Goal: Task Accomplishment & Management: Complete application form

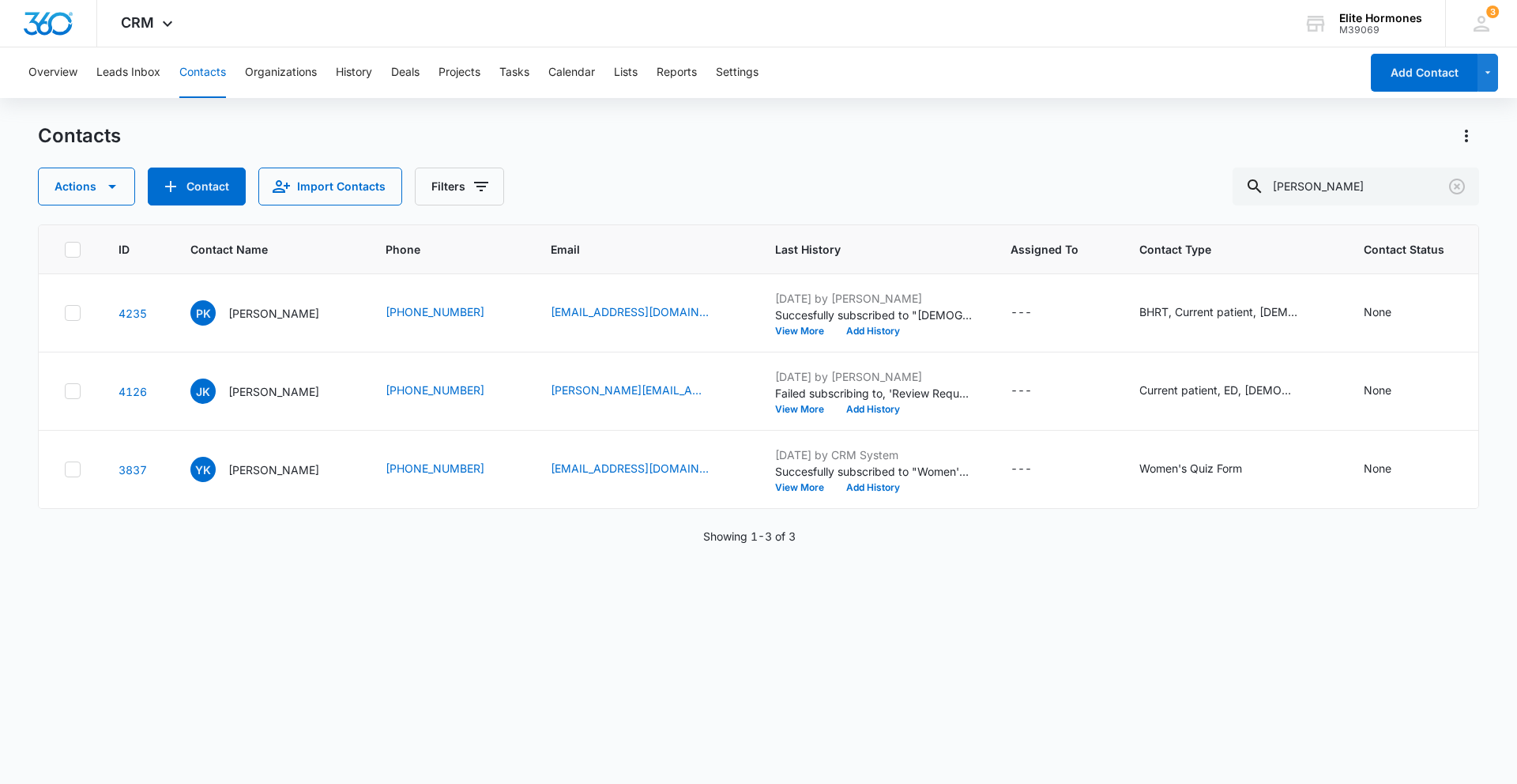
drag, startPoint x: 1348, startPoint y: 187, endPoint x: 1268, endPoint y: 183, distance: 80.1
click at [1268, 183] on div "Actions Contact Import Contacts Filters [PERSON_NAME]" at bounding box center [759, 186] width 1442 height 38
type input "[PERSON_NAME]"
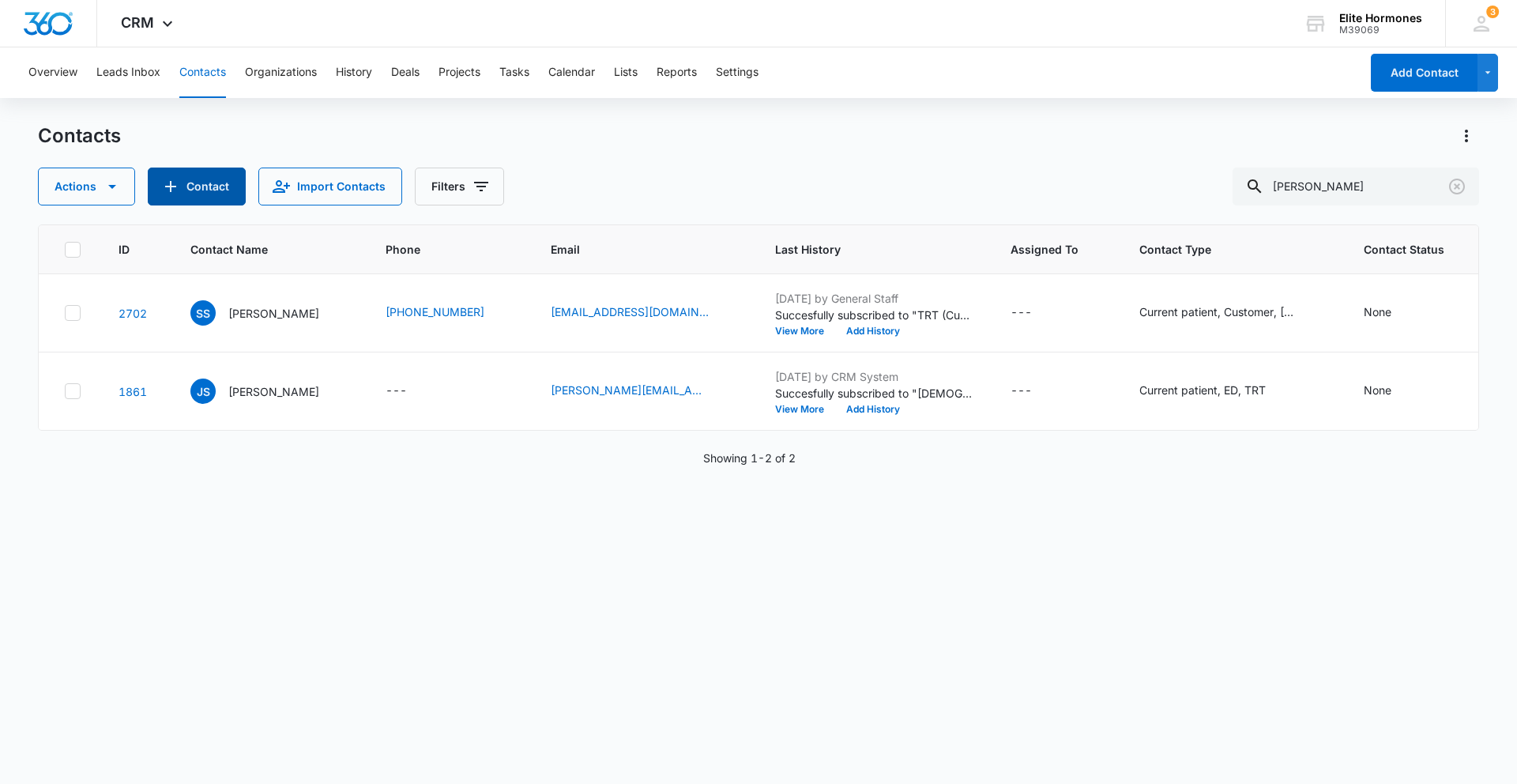
click at [210, 189] on button "Contact" at bounding box center [197, 186] width 98 height 38
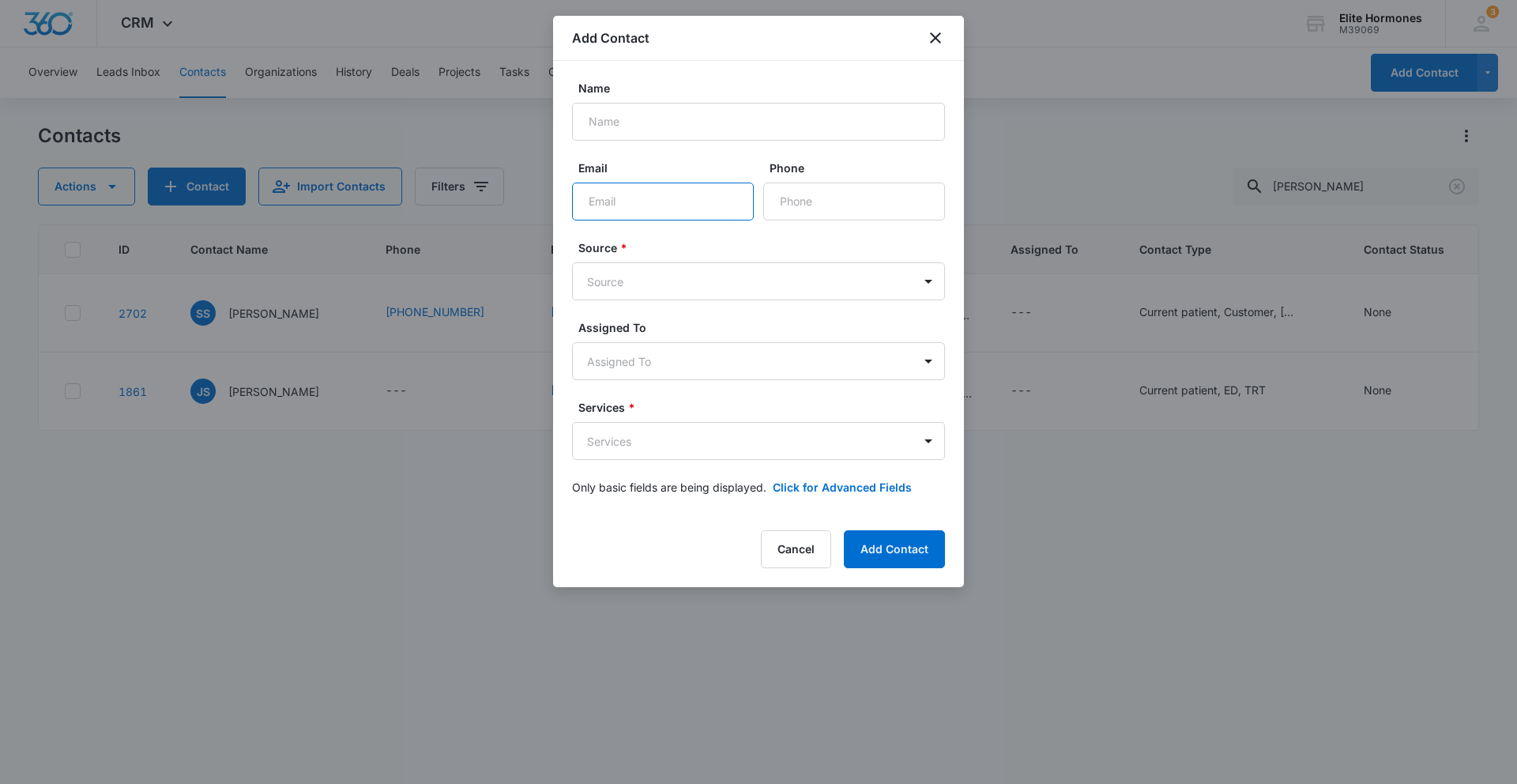
click at [634, 203] on input "Email" at bounding box center [663, 202] width 182 height 38
paste input "[EMAIL_ADDRESS][PERSON_NAME][DOMAIN_NAME]"
type input "[EMAIL_ADDRESS][PERSON_NAME][DOMAIN_NAME]"
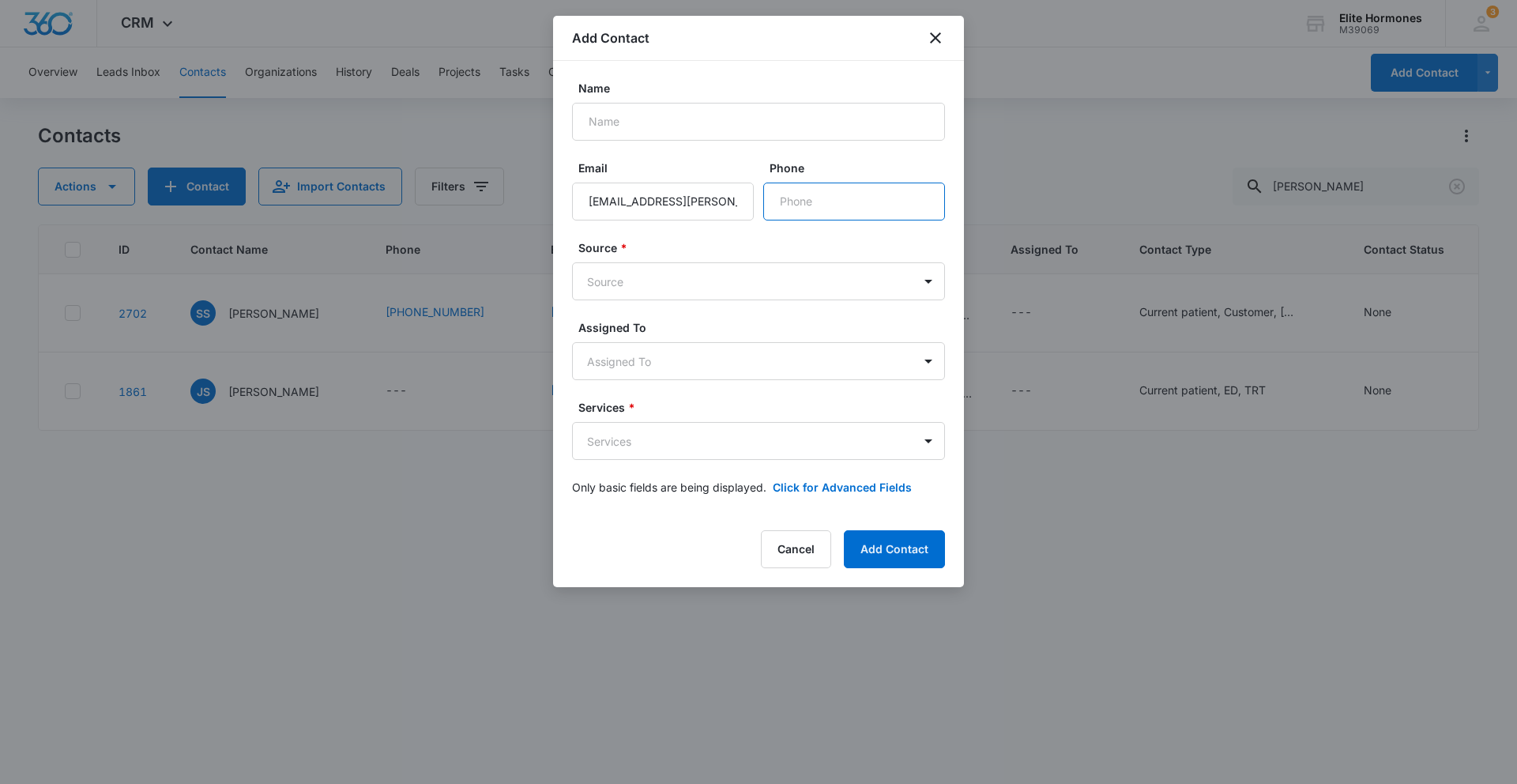
click at [789, 203] on input "Phone" at bounding box center [854, 202] width 182 height 38
paste input "[PHONE_NUMBER]"
type input "[PHONE_NUMBER]"
click at [624, 116] on input "Name" at bounding box center [758, 122] width 373 height 38
type input "[PERSON_NAME]"
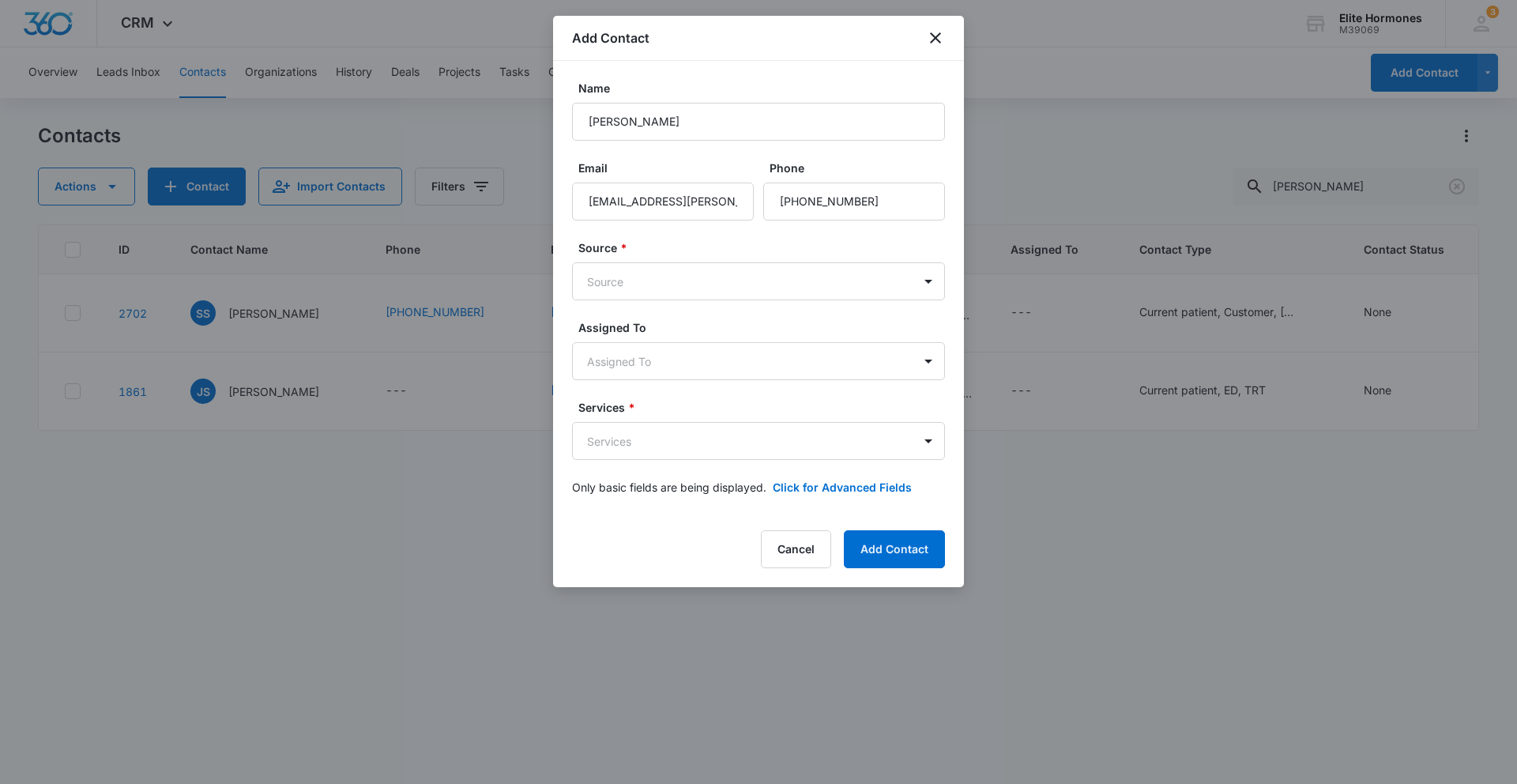
click at [639, 248] on label "Source *" at bounding box center [764, 247] width 373 height 16
click at [642, 273] on body "CRM Apps Reputation Websites Forms CRM Email Social Shop Payments POS Content A…" at bounding box center [758, 392] width 1517 height 784
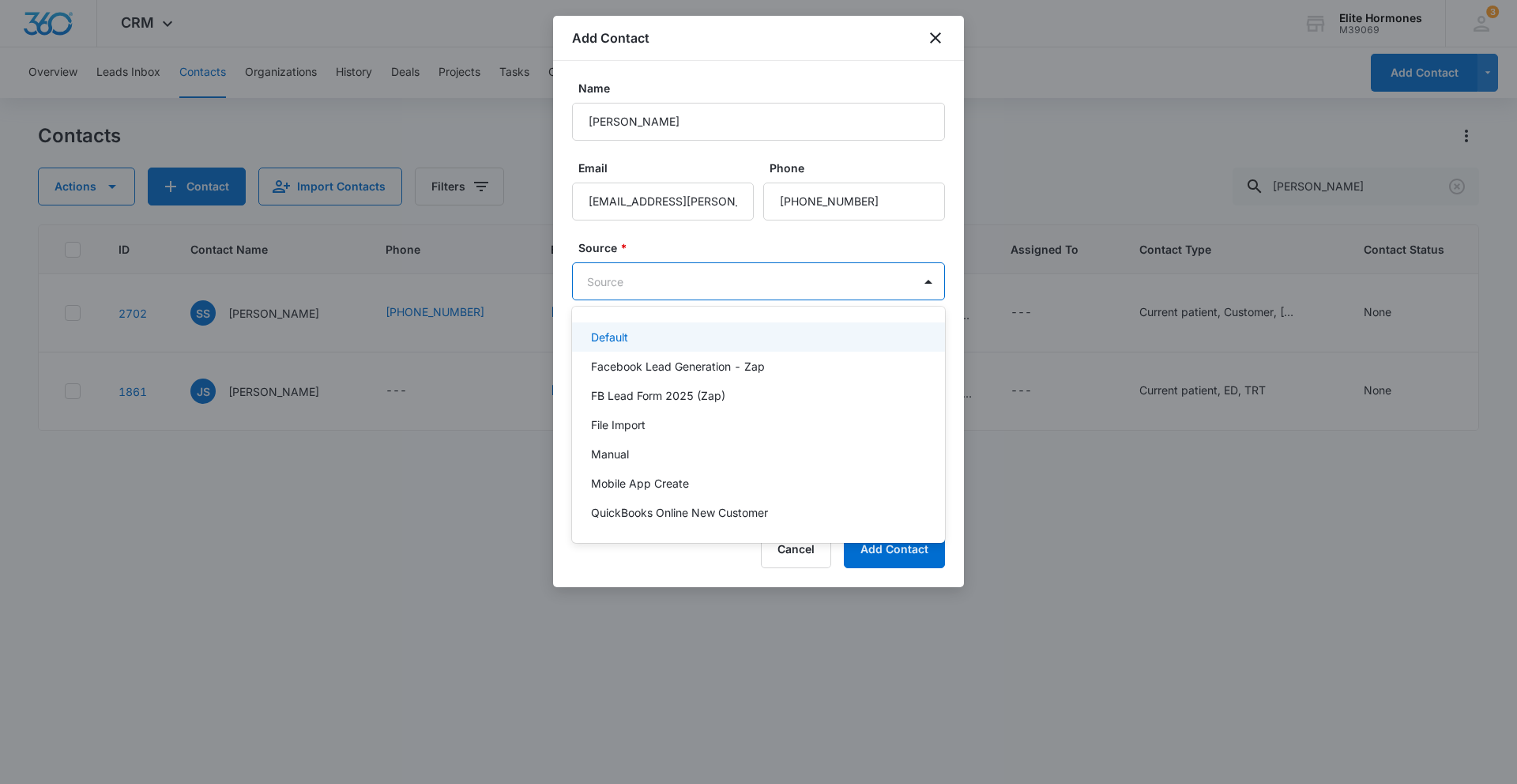
click at [644, 330] on div "Default" at bounding box center [756, 337] width 332 height 16
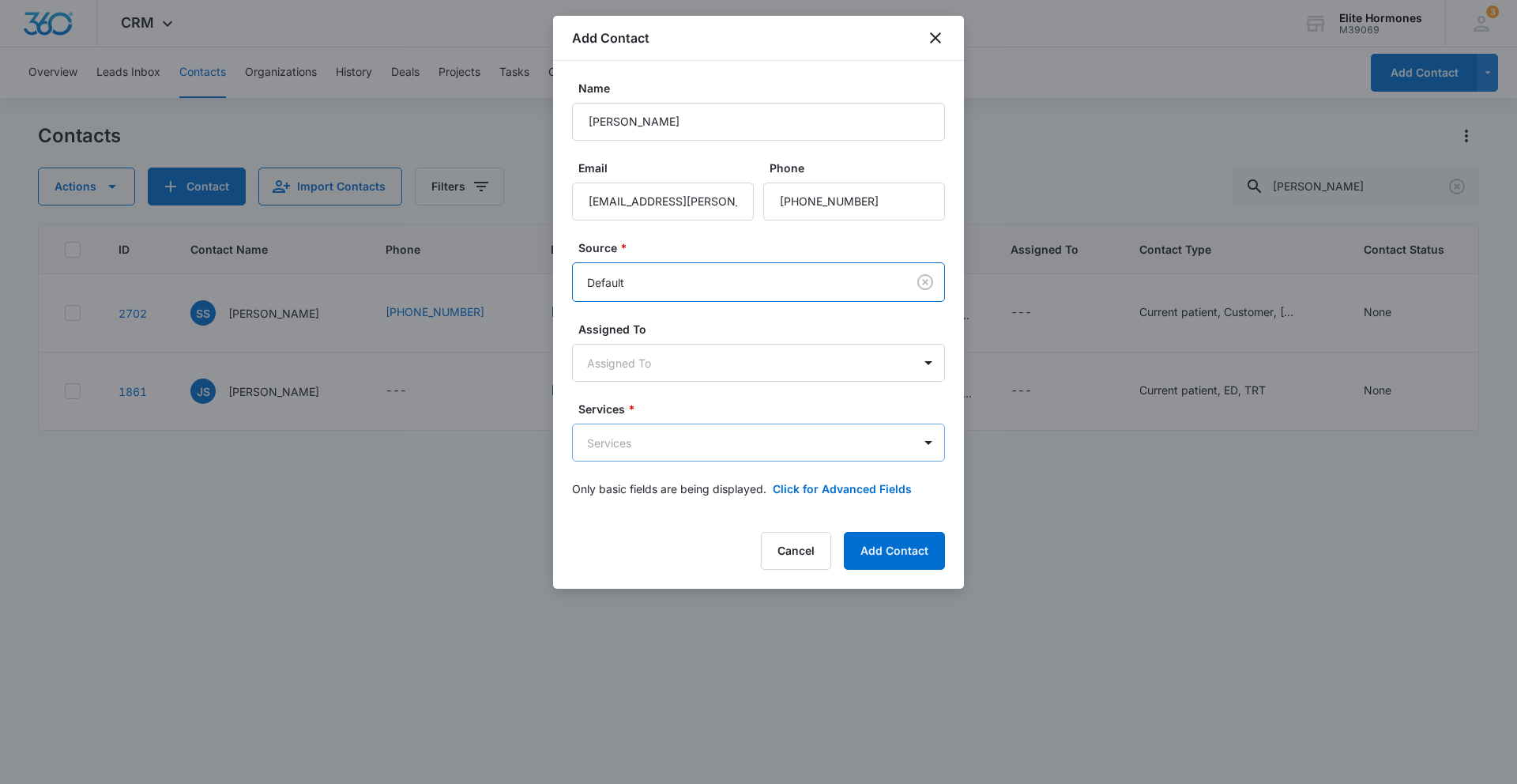
click at [651, 444] on body "CRM Apps Reputation Websites Forms CRM Email Social Shop Payments POS Content A…" at bounding box center [758, 392] width 1517 height 784
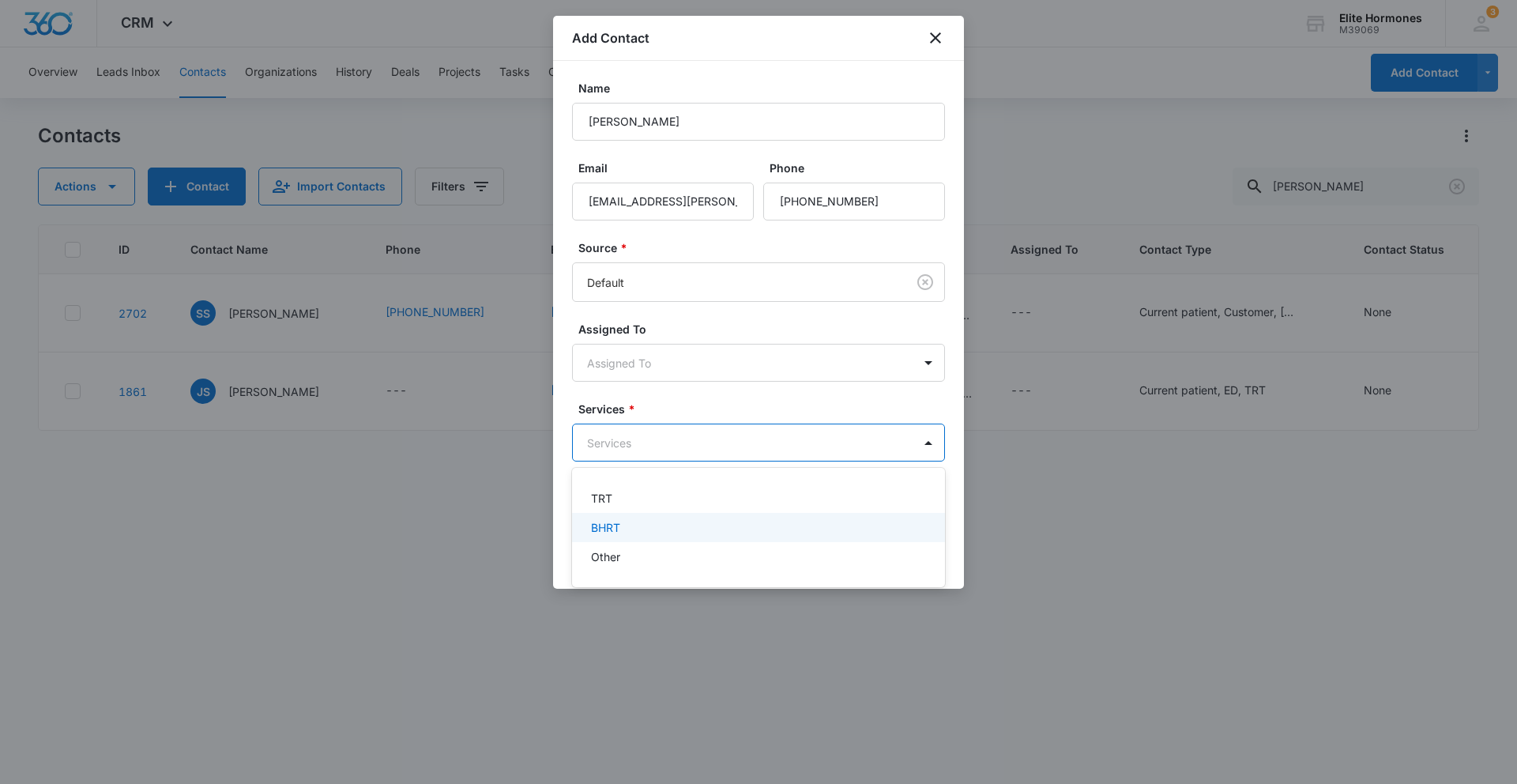
drag, startPoint x: 652, startPoint y: 531, endPoint x: 634, endPoint y: 528, distance: 18.2
click at [652, 531] on div "BHRT" at bounding box center [756, 527] width 332 height 16
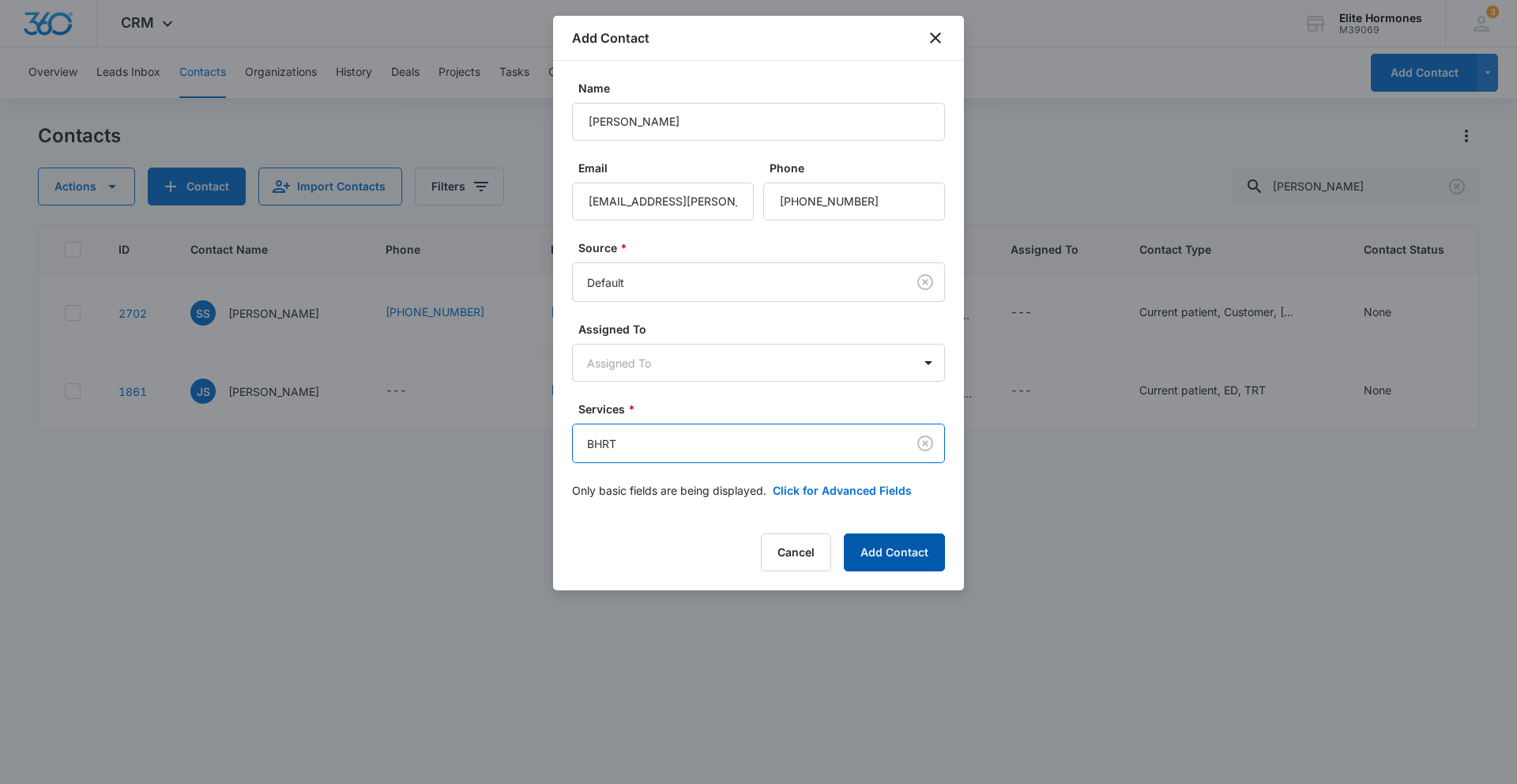
click at [911, 546] on button "Add Contact" at bounding box center [894, 552] width 101 height 38
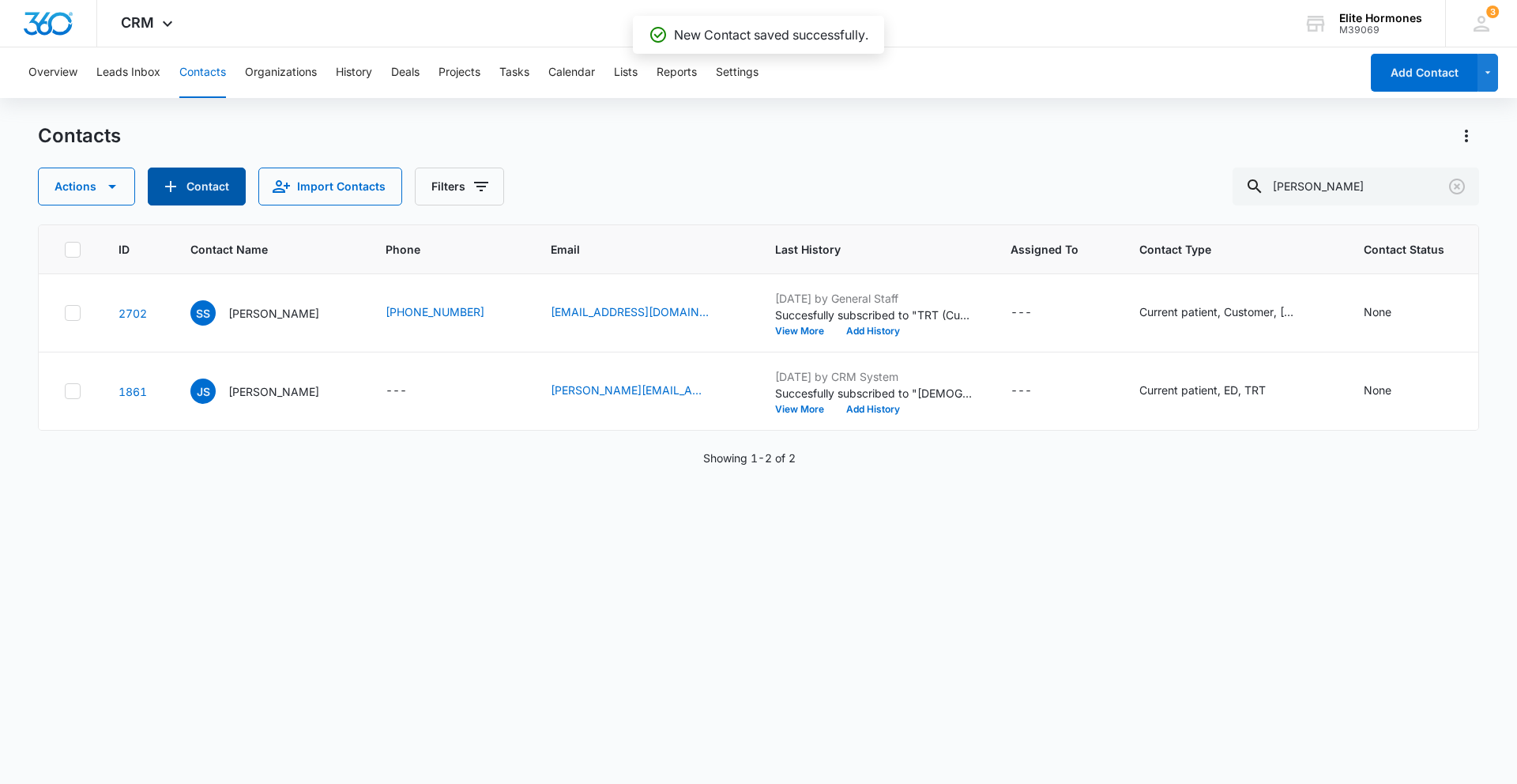
scroll to position [0, 2]
click at [1372, 192] on input "[PERSON_NAME]" at bounding box center [1355, 186] width 246 height 38
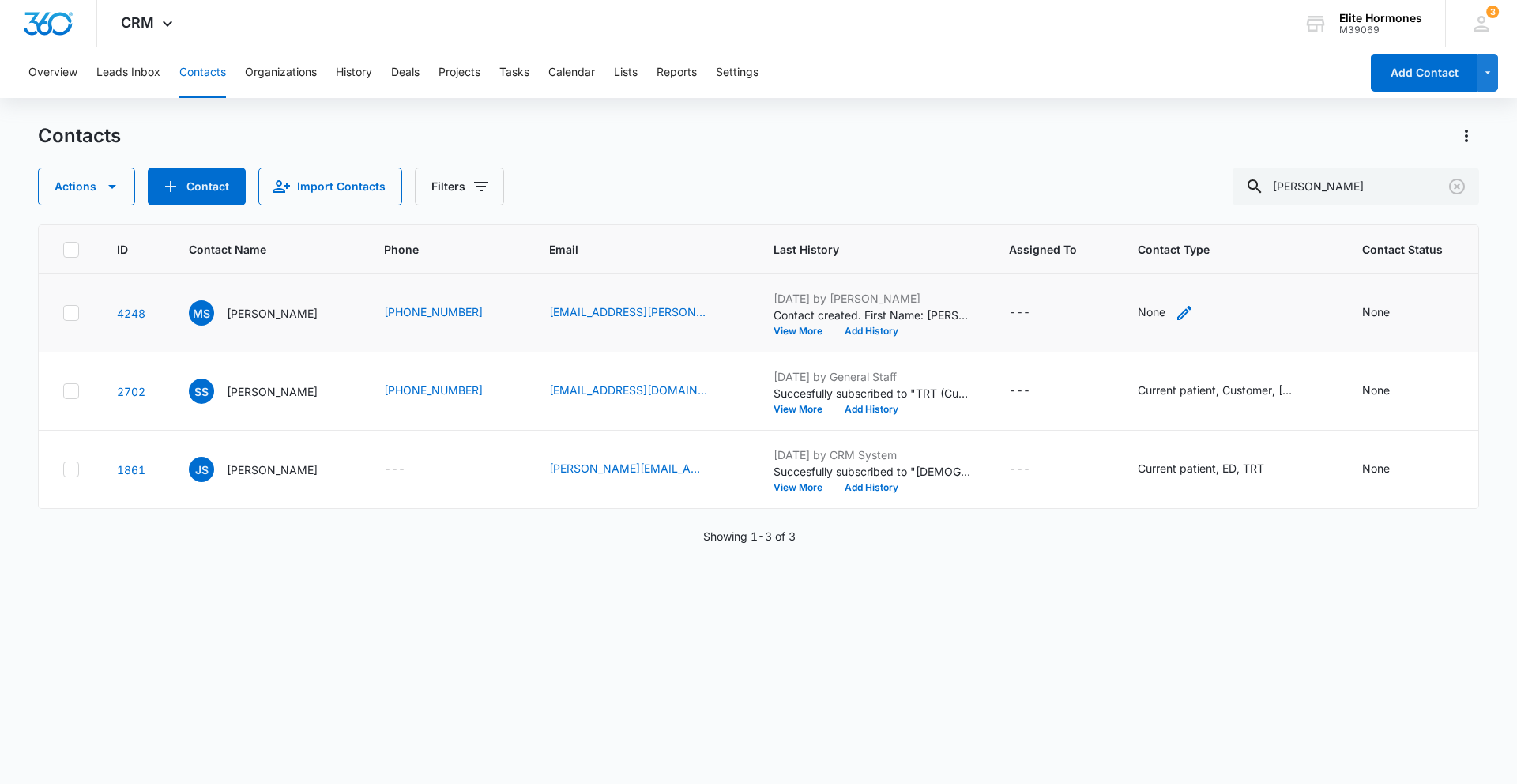
click at [1175, 307] on icon "Contact Type - None - Select to Edit Field" at bounding box center [1184, 313] width 19 height 19
click at [1209, 209] on div at bounding box center [1205, 212] width 25 height 25
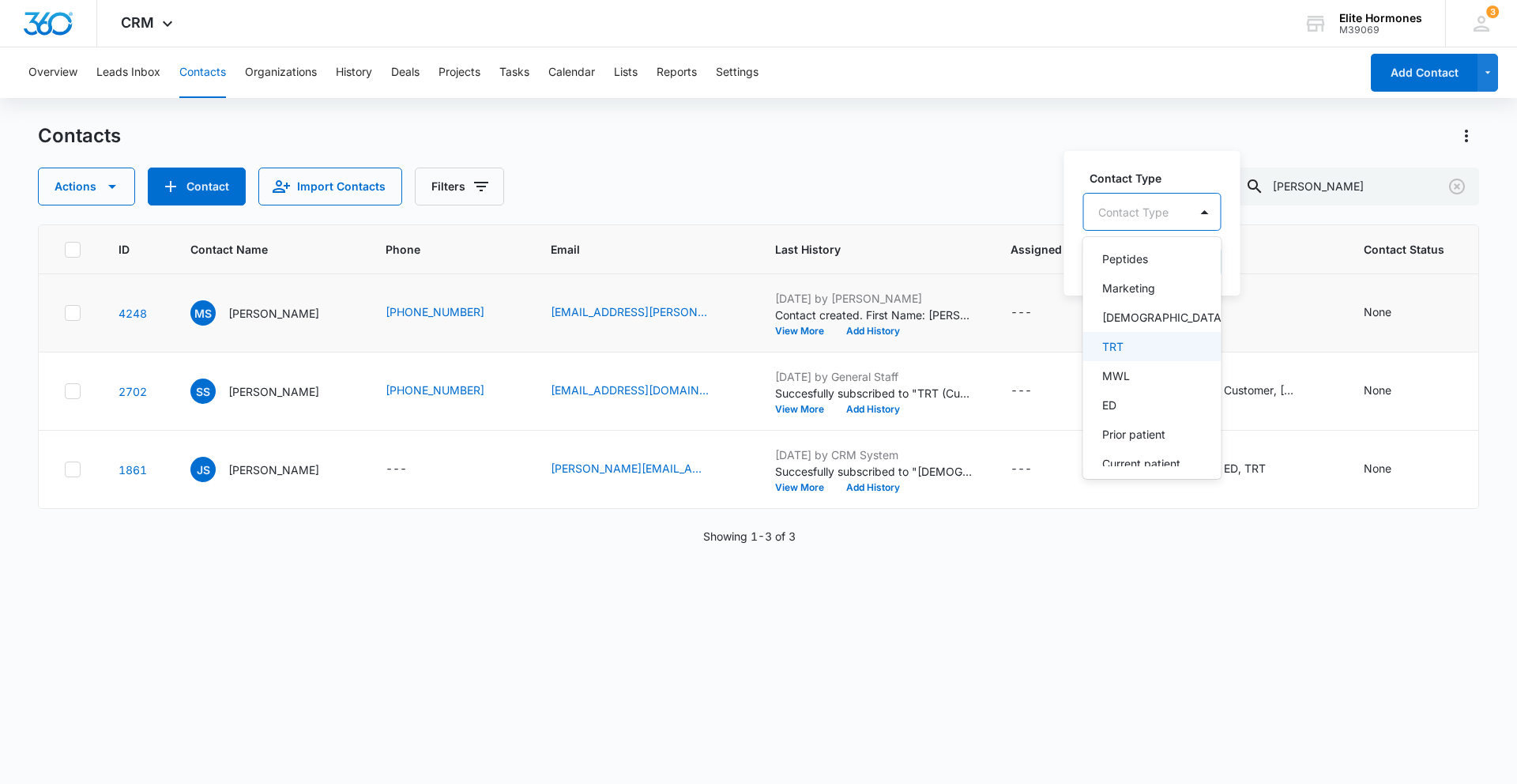
scroll to position [462, 0]
click at [1147, 323] on div "[DEMOGRAPHIC_DATA]" at bounding box center [1151, 319] width 97 height 16
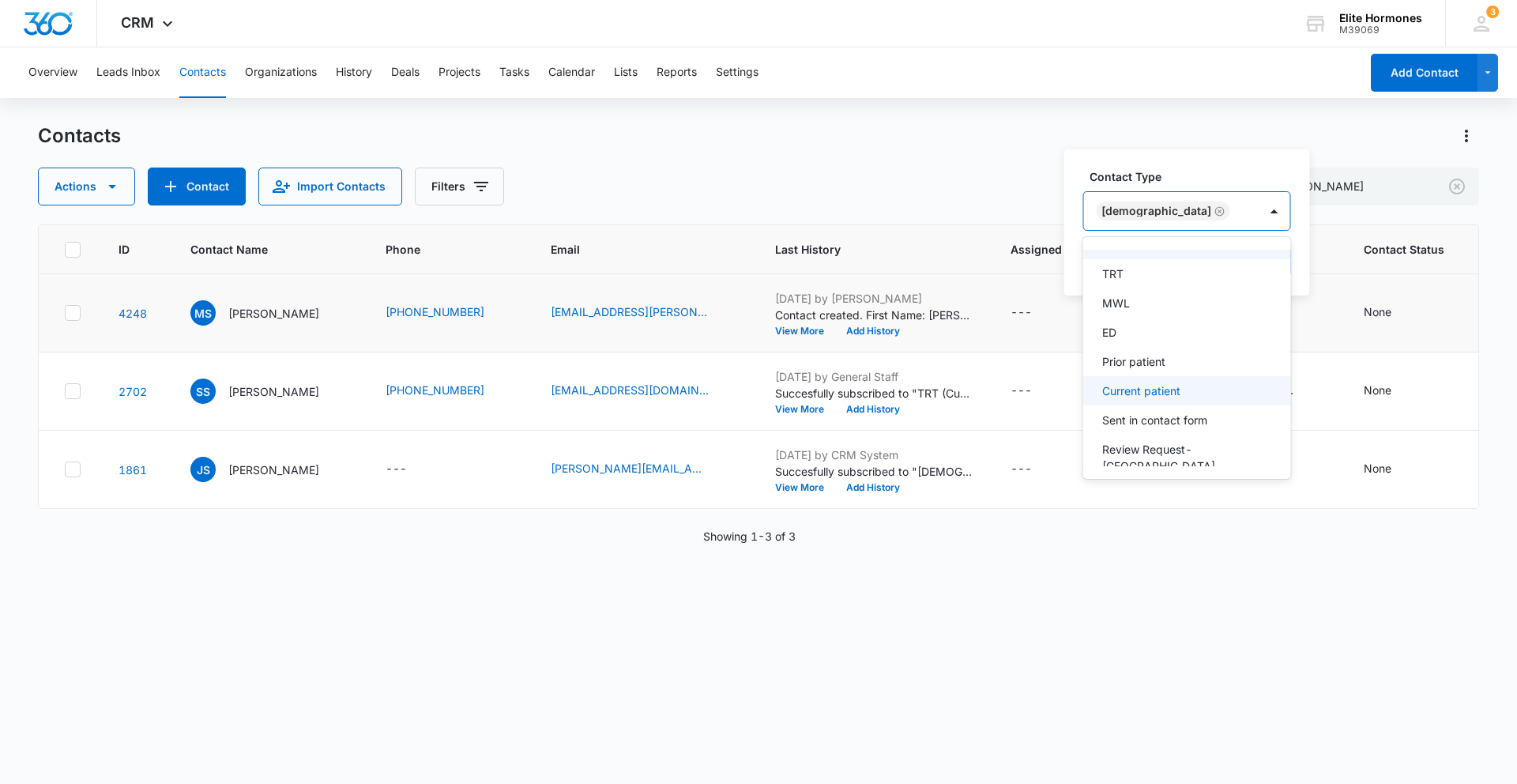
click at [1141, 399] on p "Current patient" at bounding box center [1142, 391] width 78 height 16
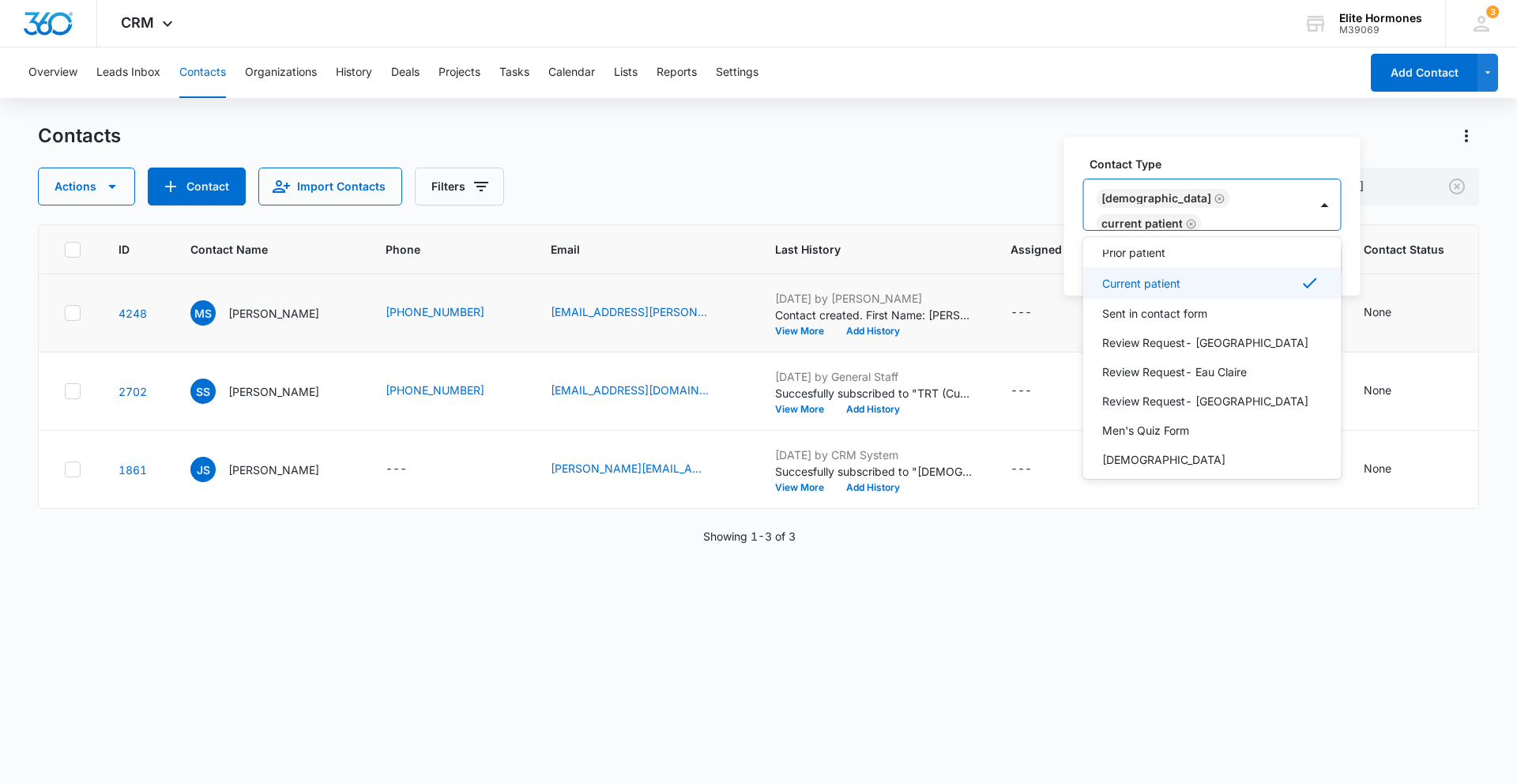
scroll to position [635, 0]
click at [1137, 391] on p "Review Request- [GEOGRAPHIC_DATA]" at bounding box center [1205, 397] width 206 height 16
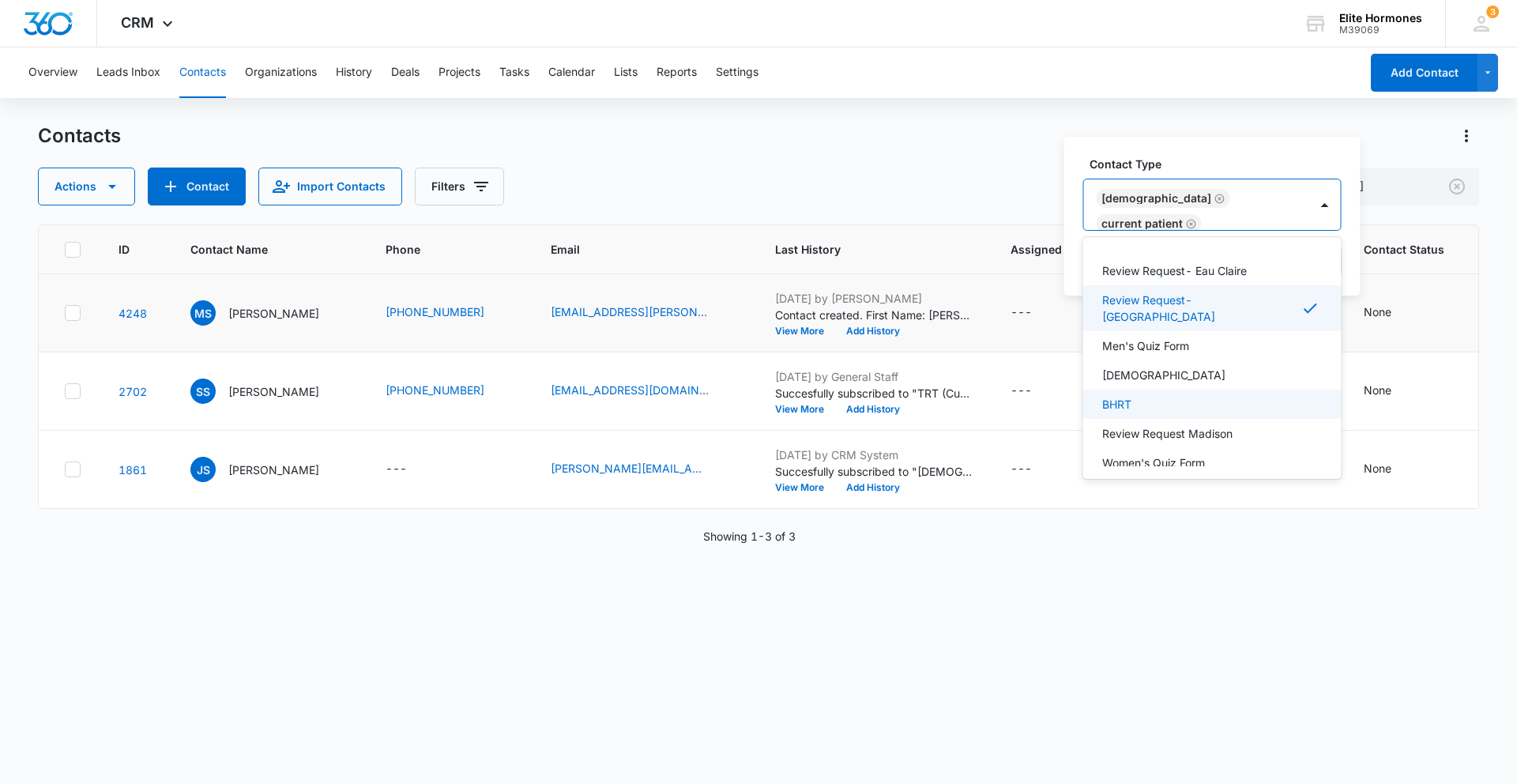
click at [1137, 396] on div "BHRT" at bounding box center [1211, 404] width 217 height 16
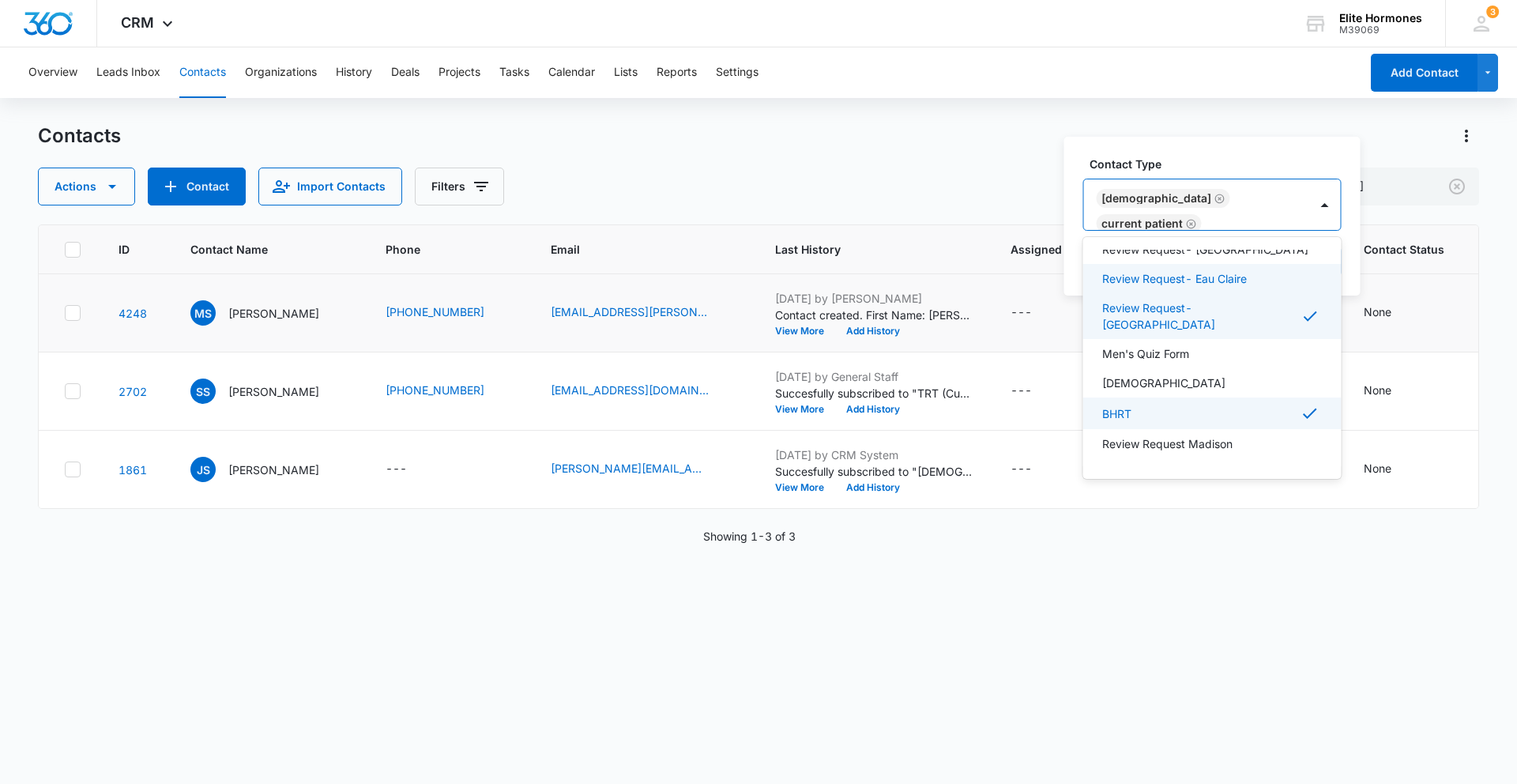
click at [1267, 154] on div "Contact Type option BHRT, selected. Review Request- [PERSON_NAME], 26 of 32. 32…" at bounding box center [1213, 215] width 296 height 159
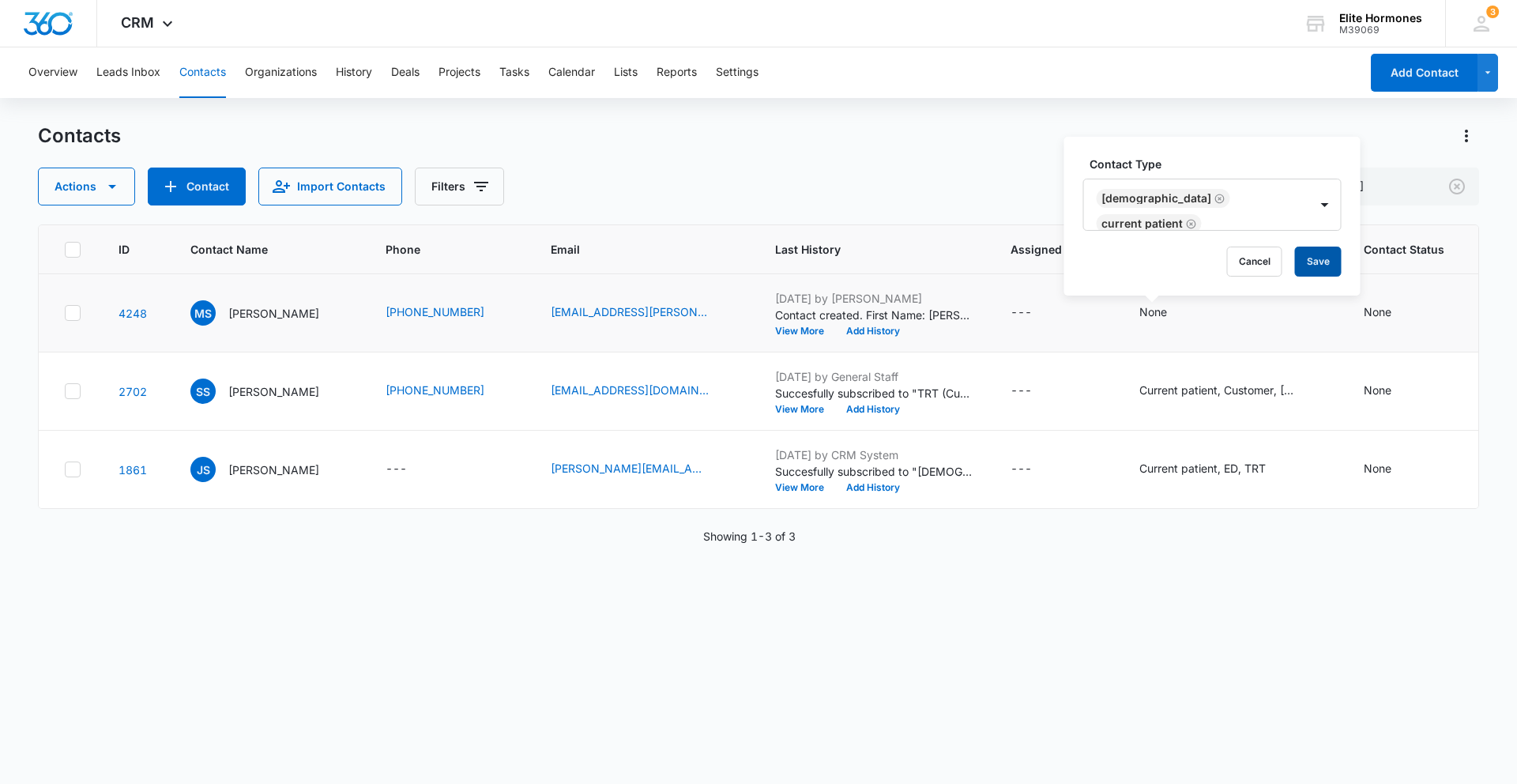
click at [1322, 259] on button "Save" at bounding box center [1318, 261] width 46 height 30
